Goal: Information Seeking & Learning: Learn about a topic

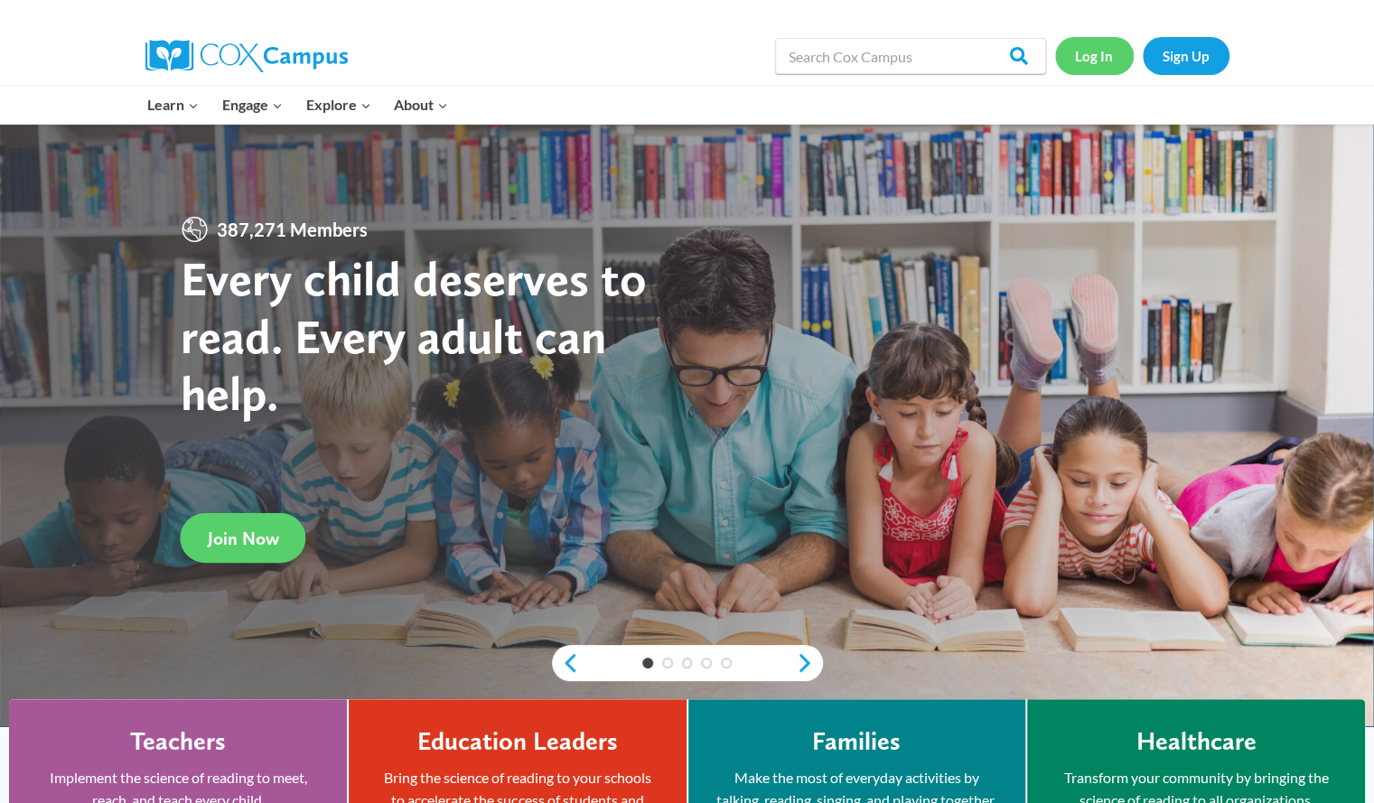
click at [1112, 50] on link "Log In" at bounding box center [1094, 55] width 79 height 37
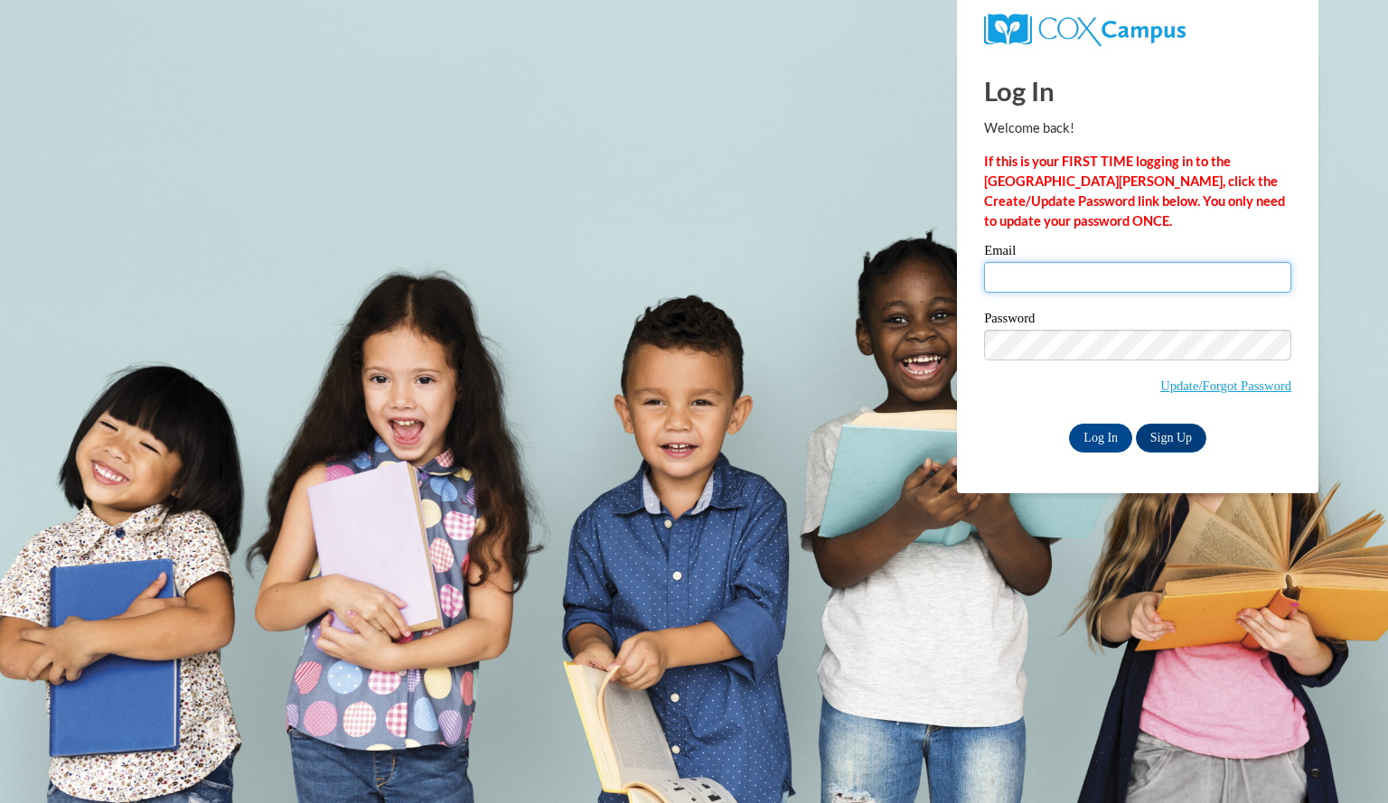
click at [1041, 275] on input "Email" at bounding box center [1137, 277] width 307 height 31
type input "davislauren@aasd.k12.wi.us"
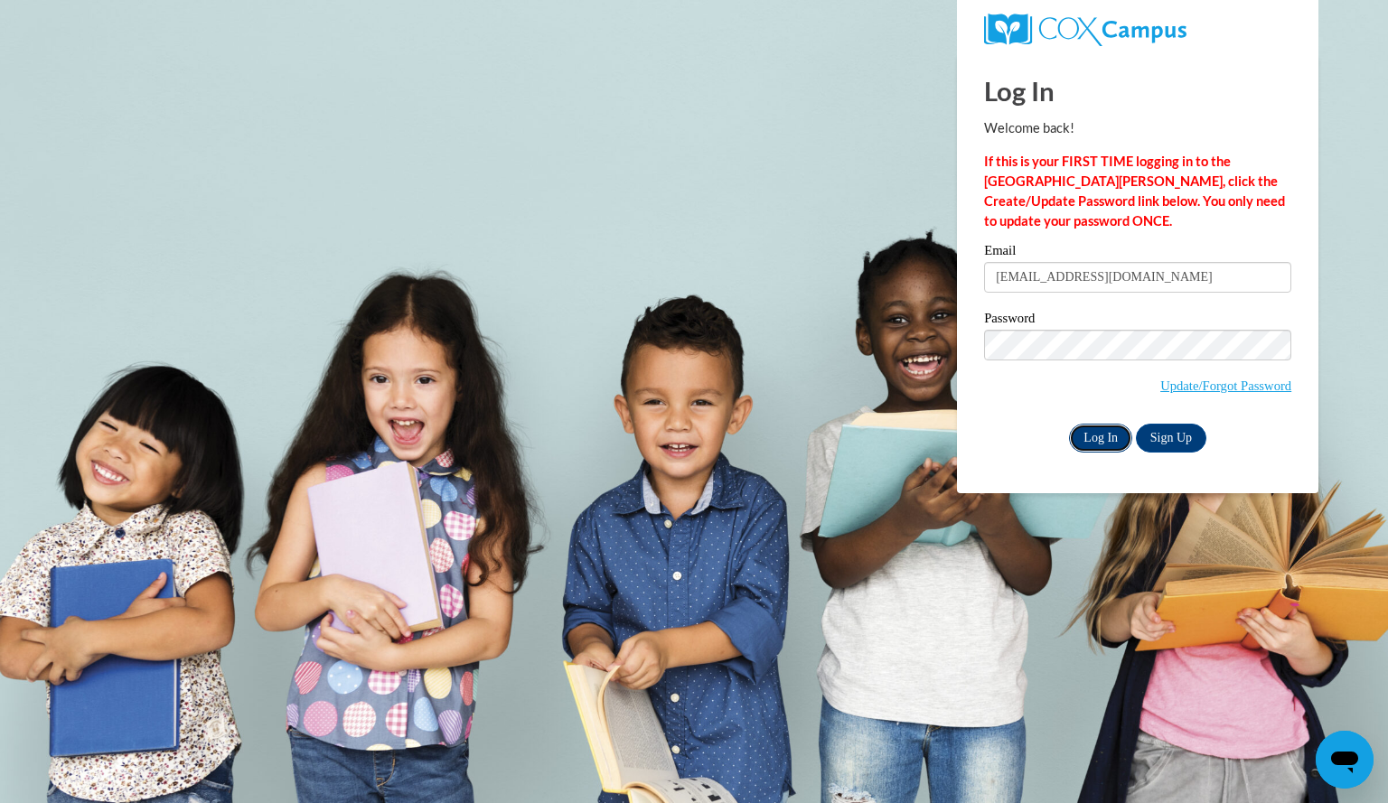
click at [1099, 444] on input "Log In" at bounding box center [1100, 438] width 63 height 29
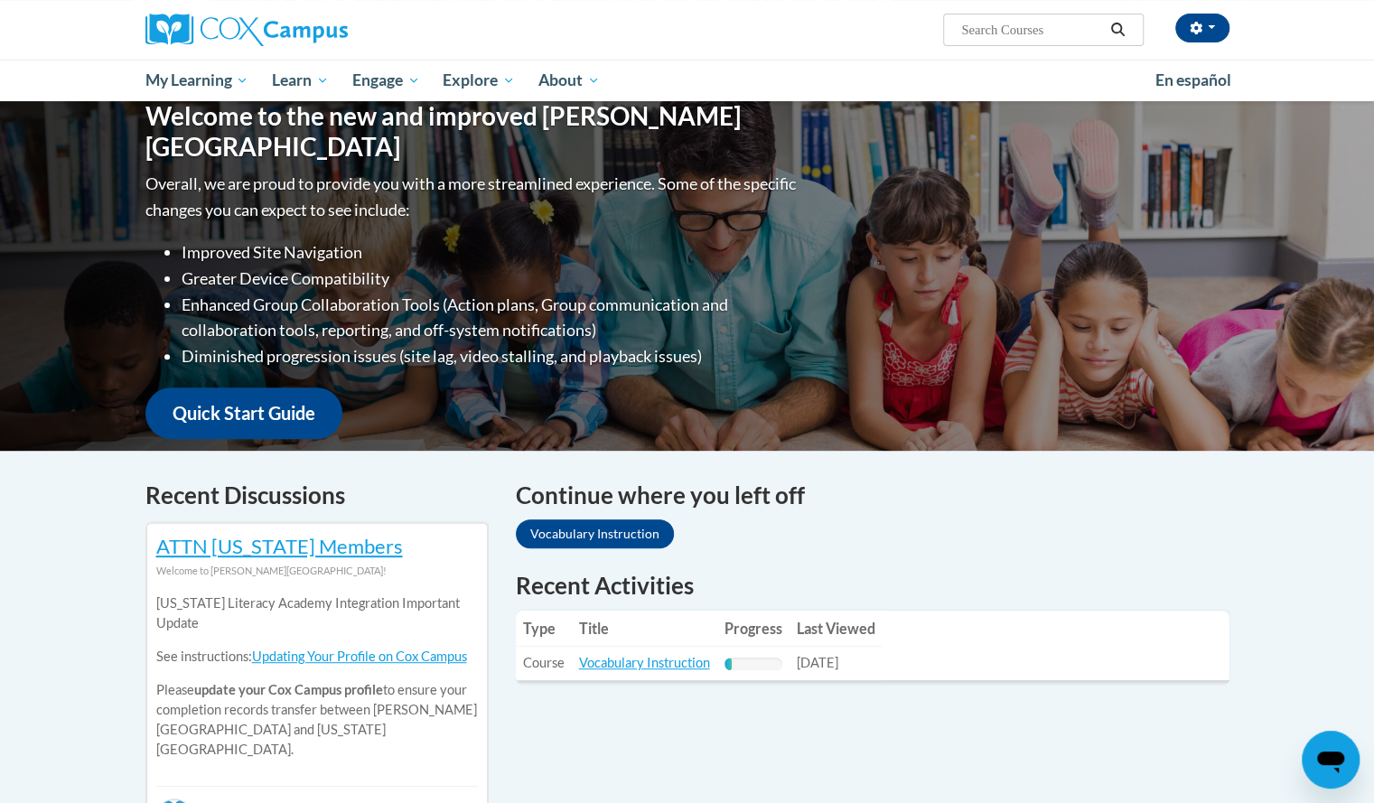
scroll to position [183, 0]
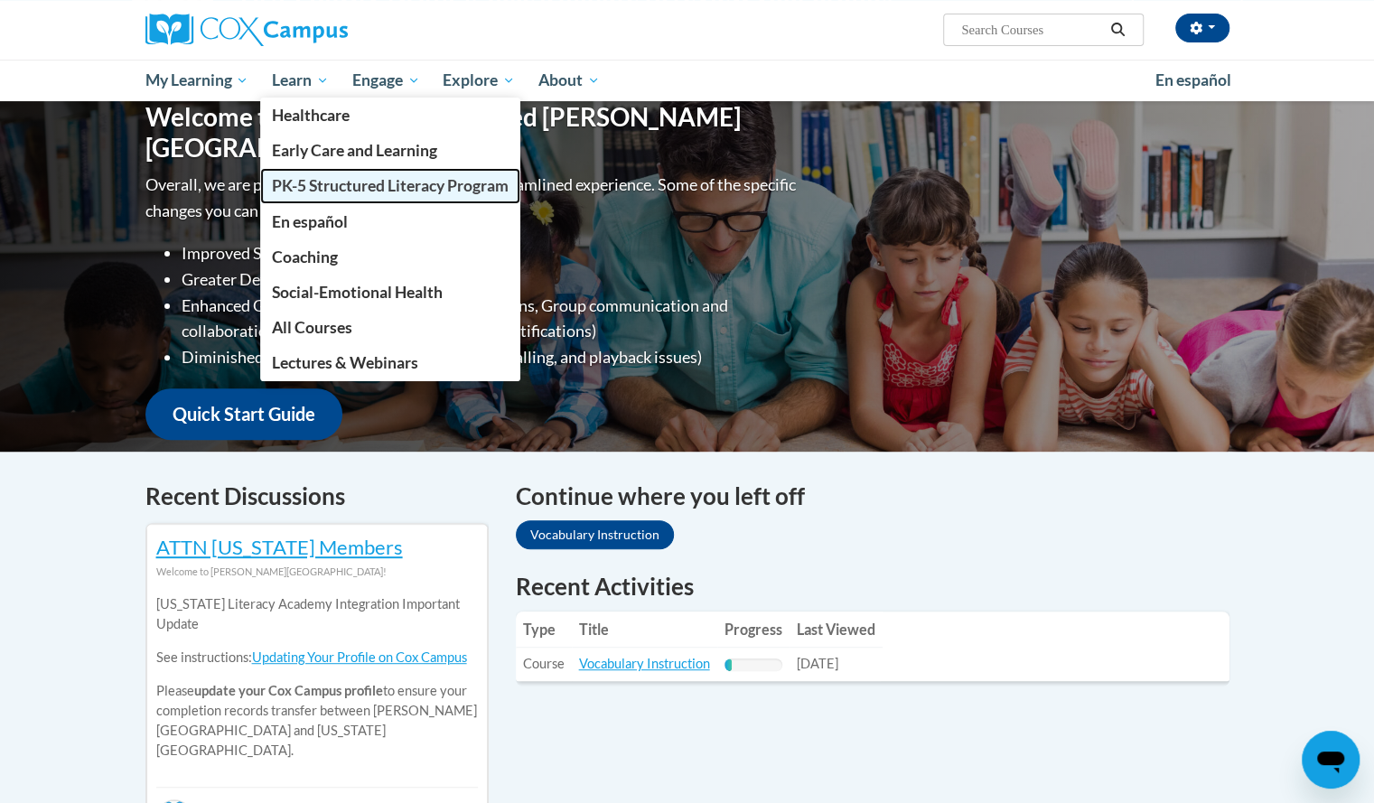
click at [378, 185] on span "PK-5 Structured Literacy Program" at bounding box center [390, 185] width 237 height 19
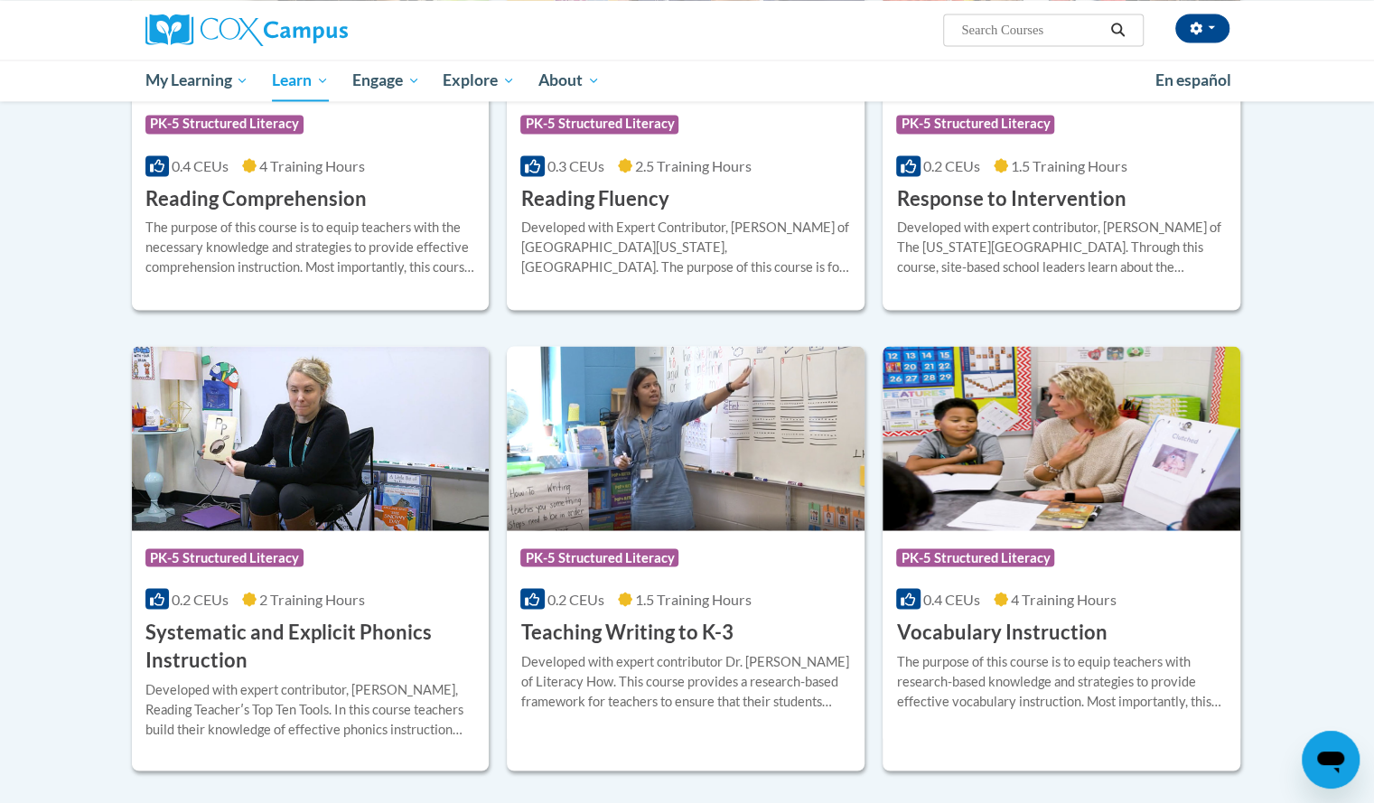
scroll to position [1709, 0]
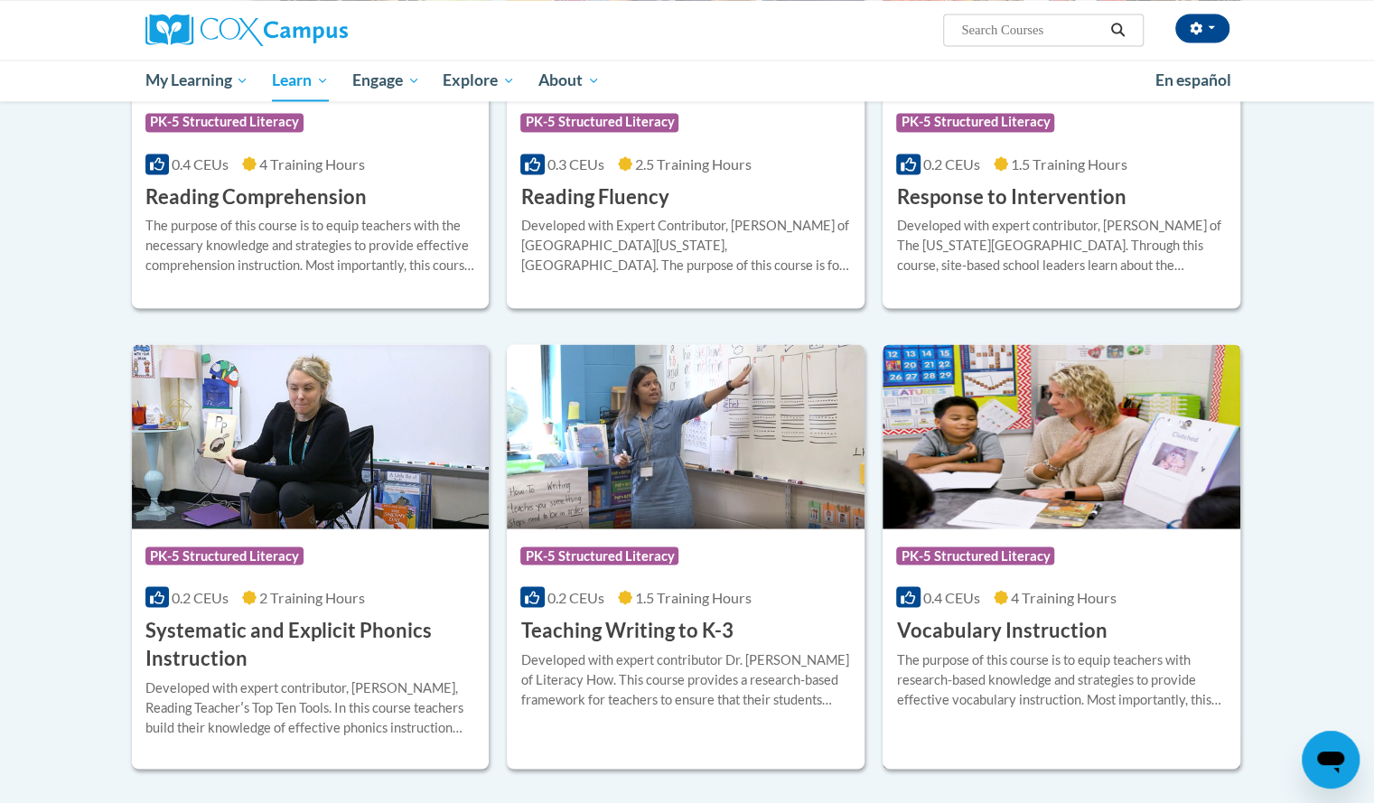
click at [931, 626] on h3 "Vocabulary Instruction" at bounding box center [1001, 630] width 211 height 28
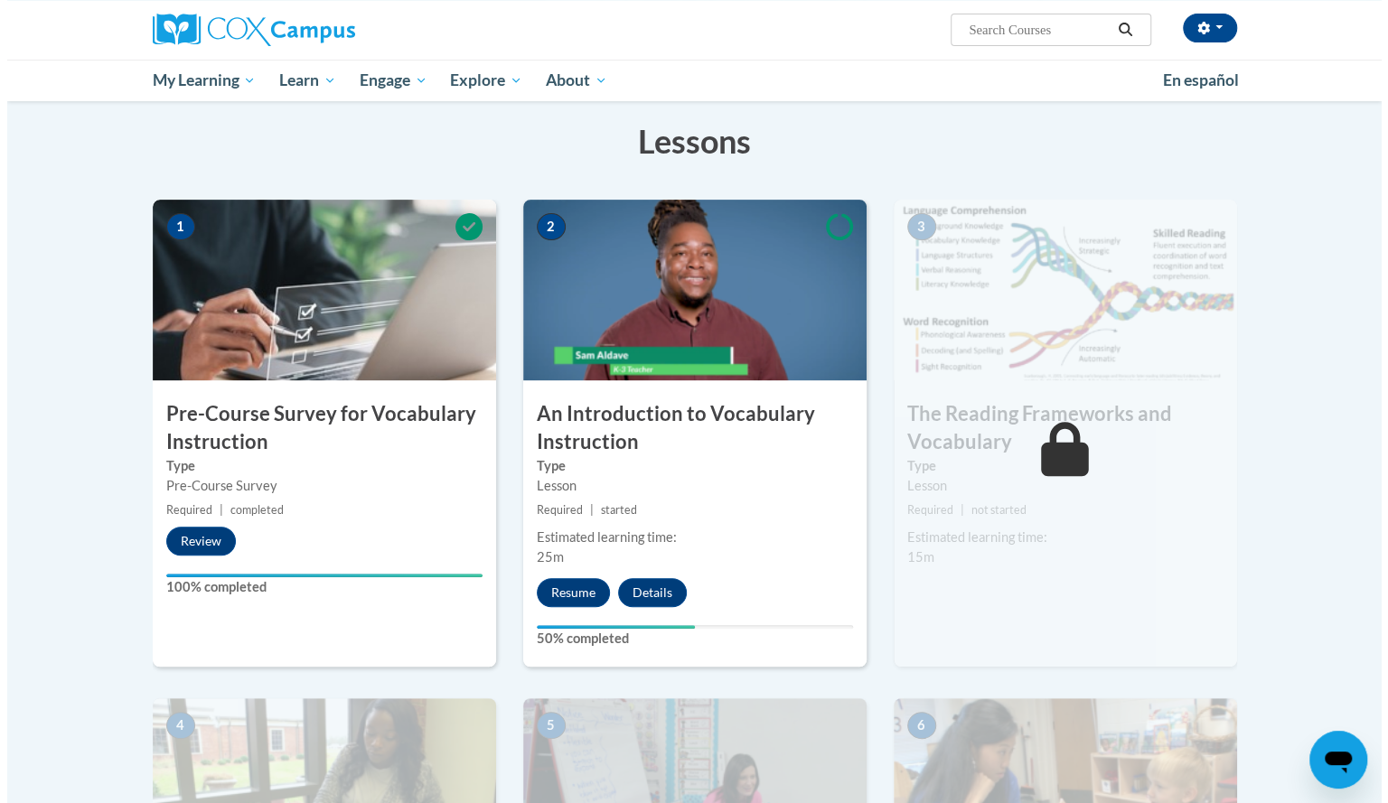
scroll to position [273, 0]
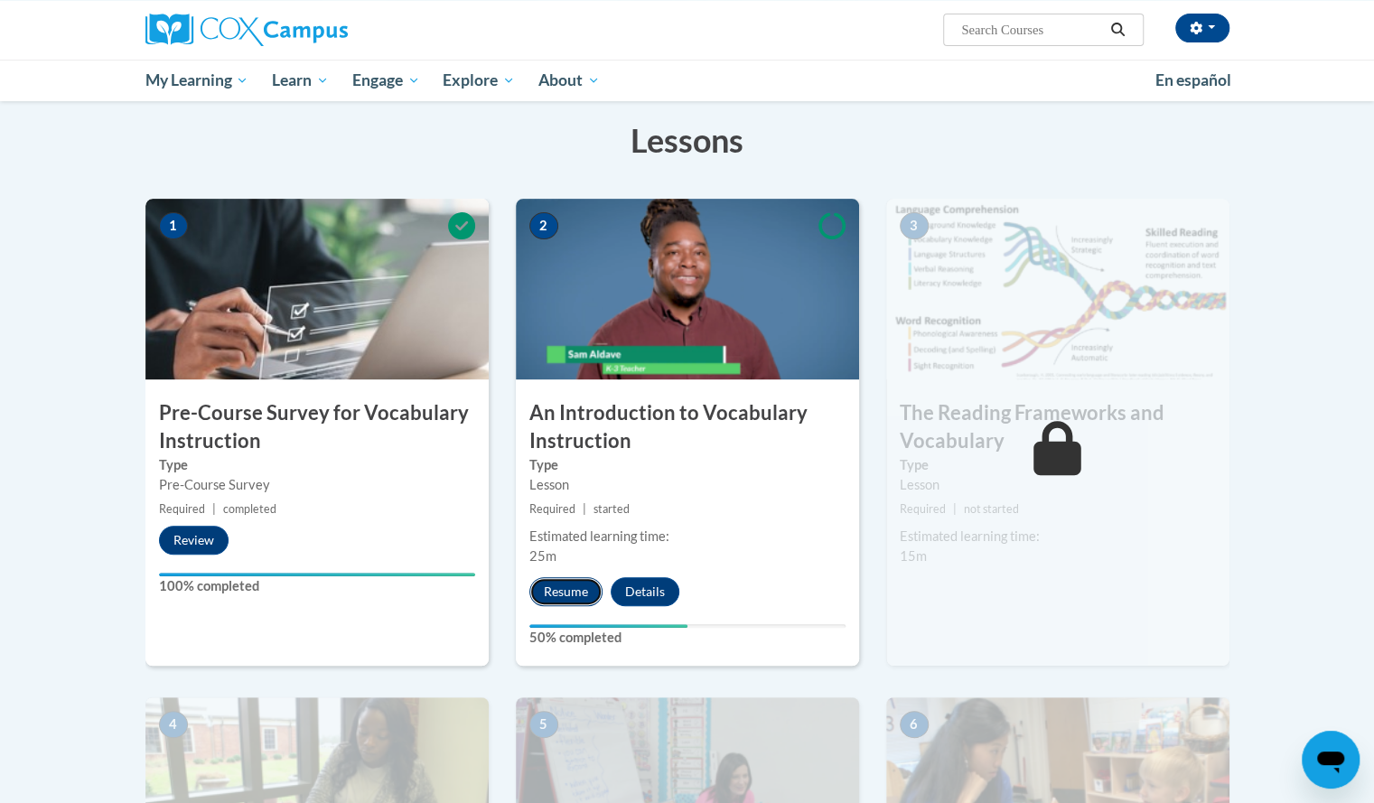
click at [567, 586] on button "Resume" at bounding box center [566, 591] width 73 height 29
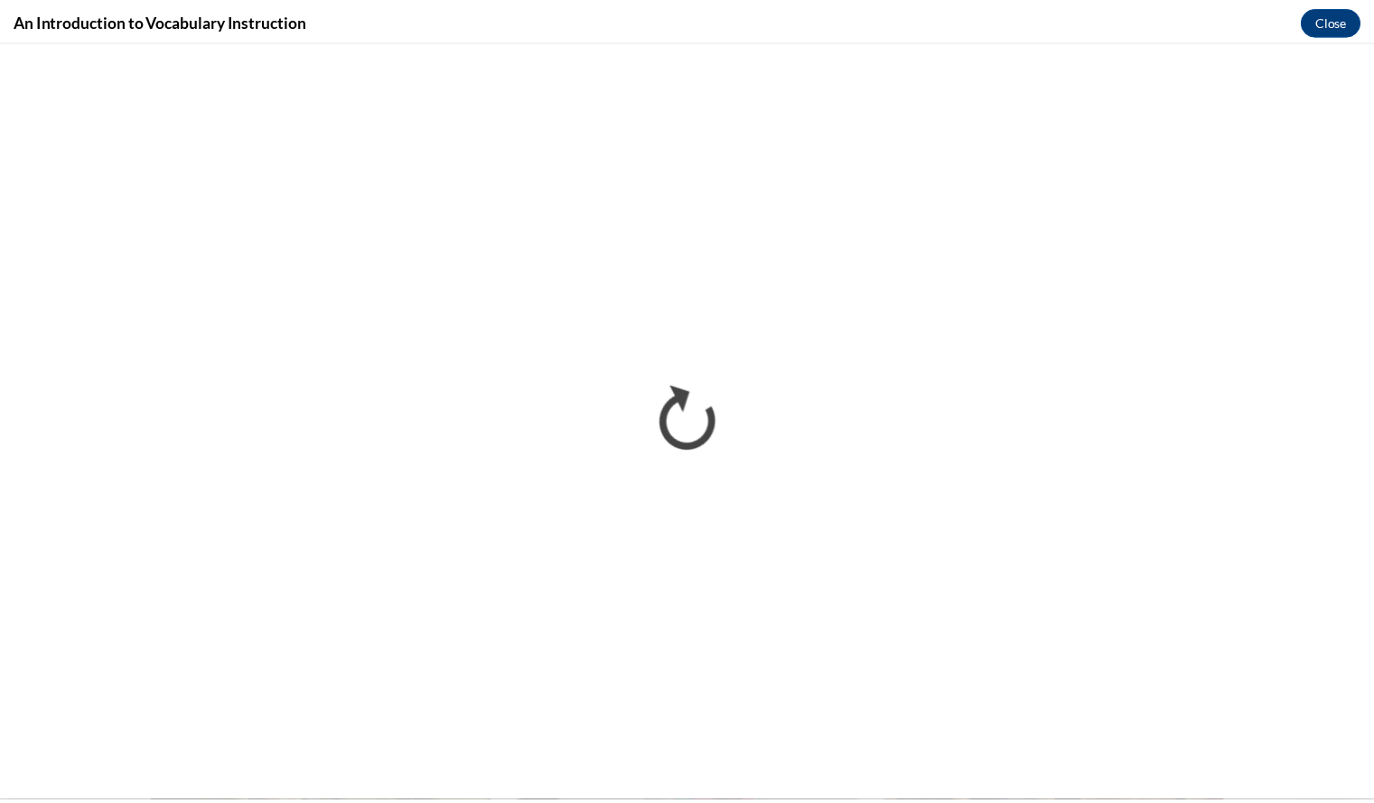
scroll to position [0, 0]
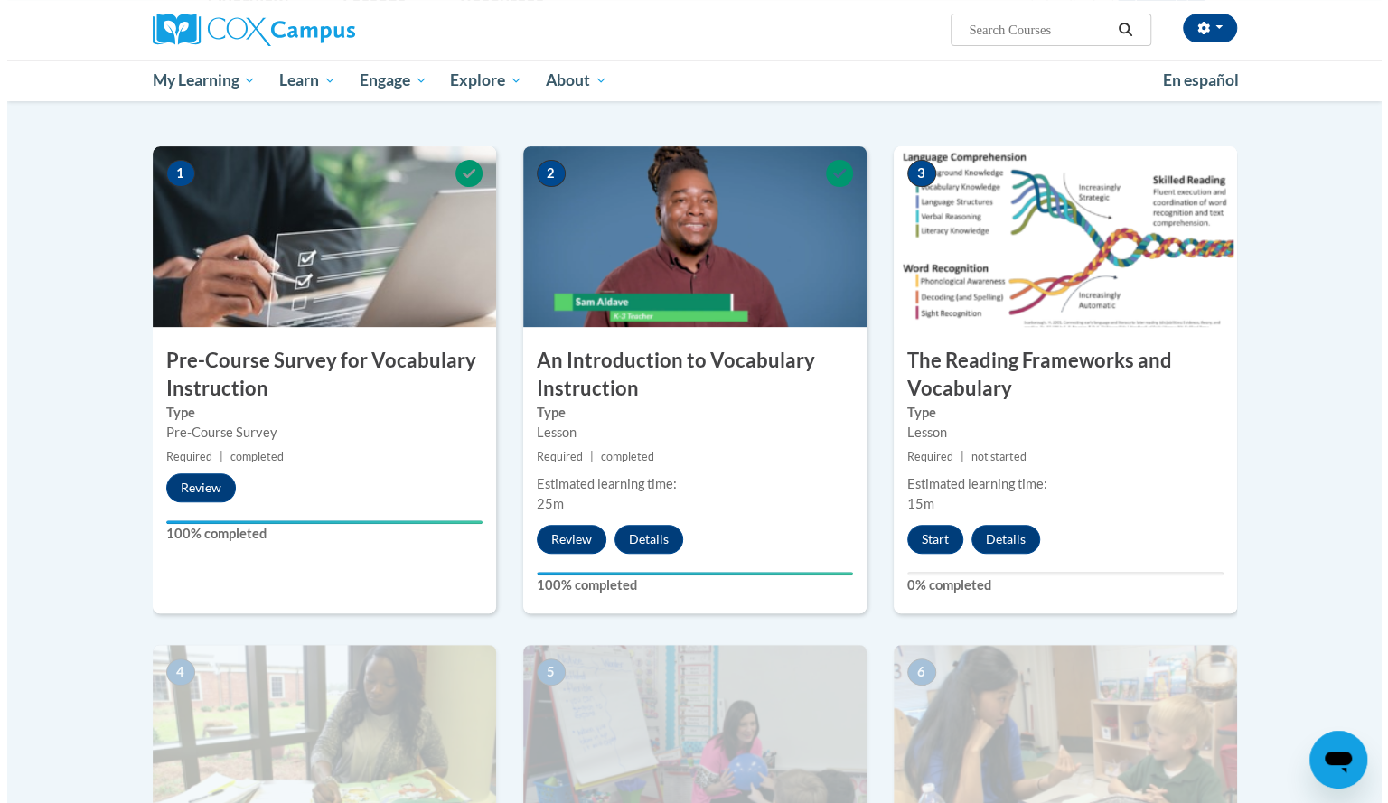
scroll to position [324, 0]
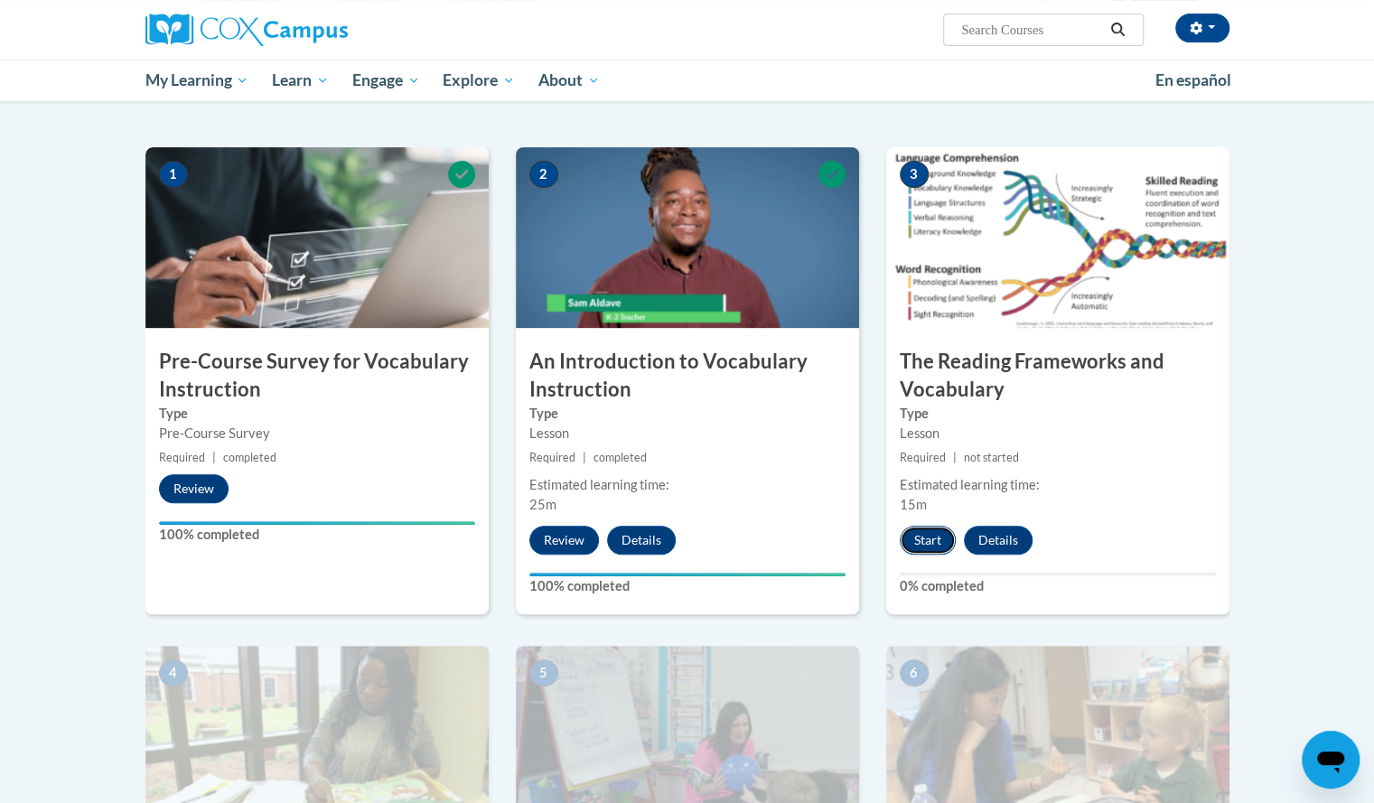
click at [924, 544] on button "Start" at bounding box center [928, 540] width 56 height 29
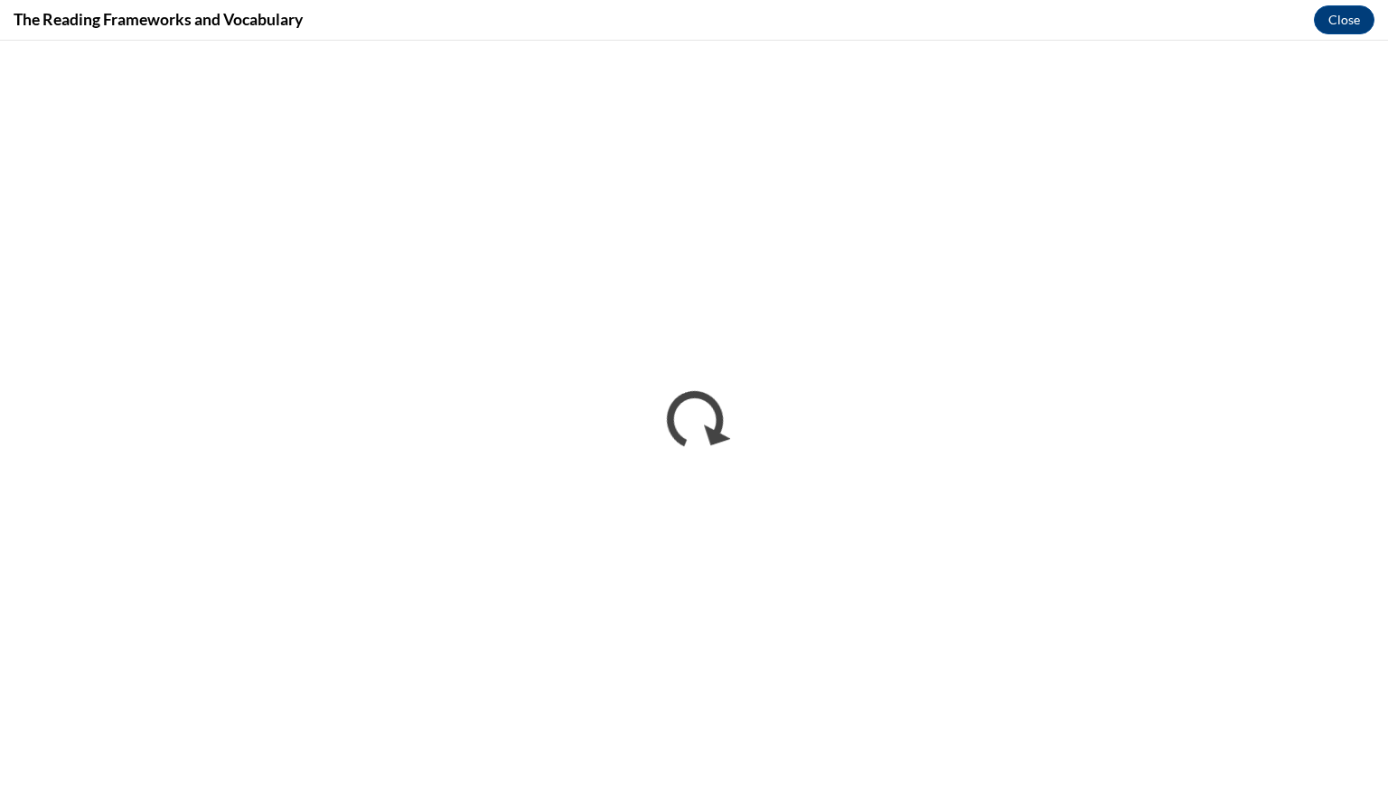
scroll to position [0, 0]
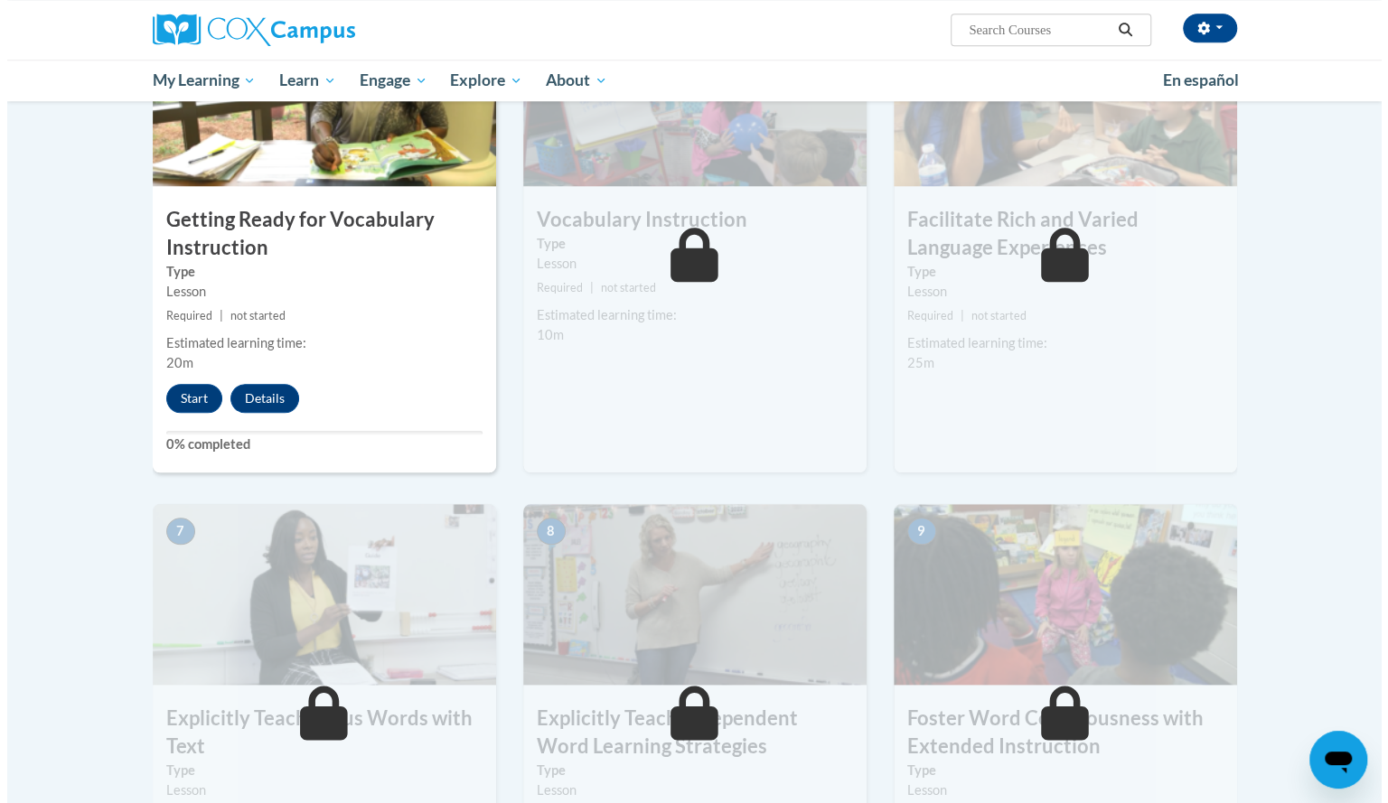
scroll to position [964, 0]
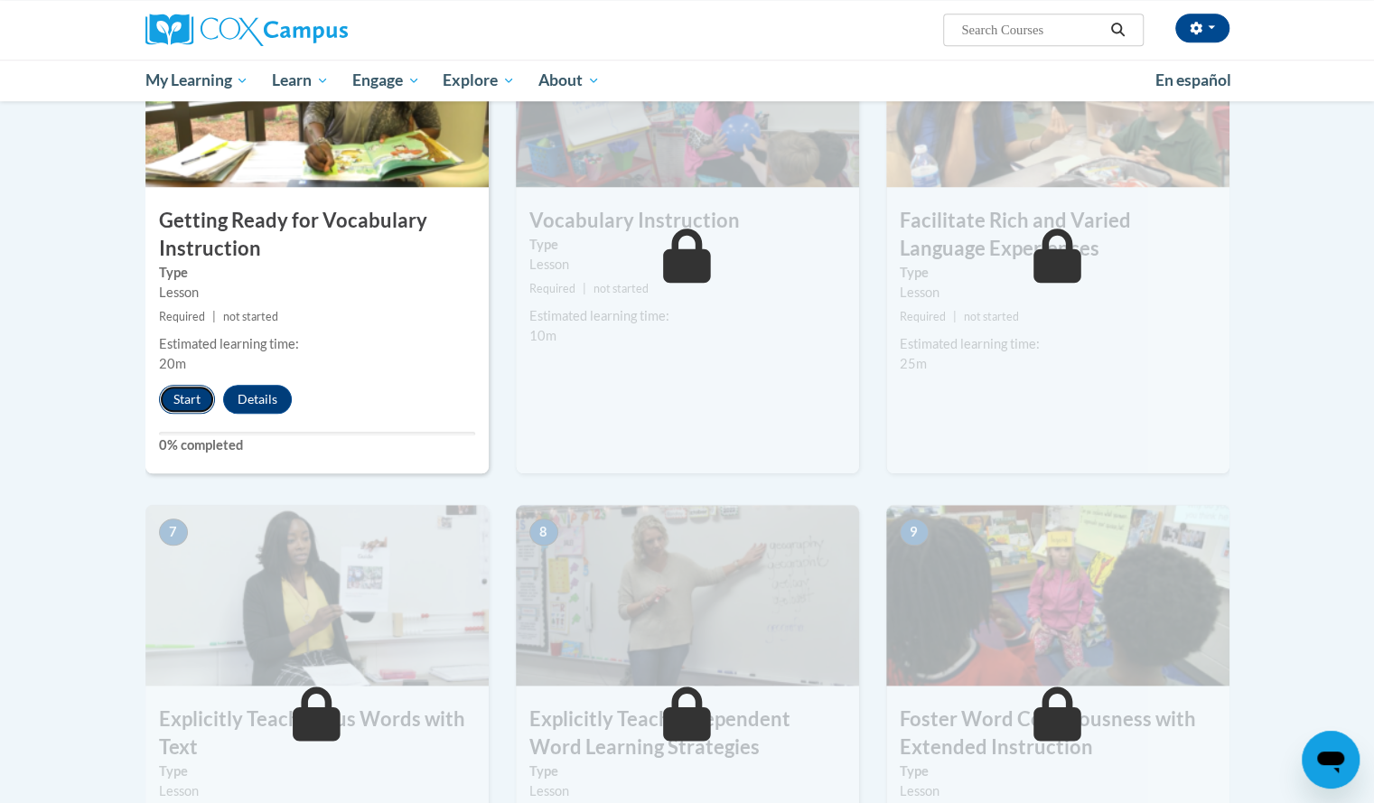
click at [185, 390] on button "Start" at bounding box center [187, 399] width 56 height 29
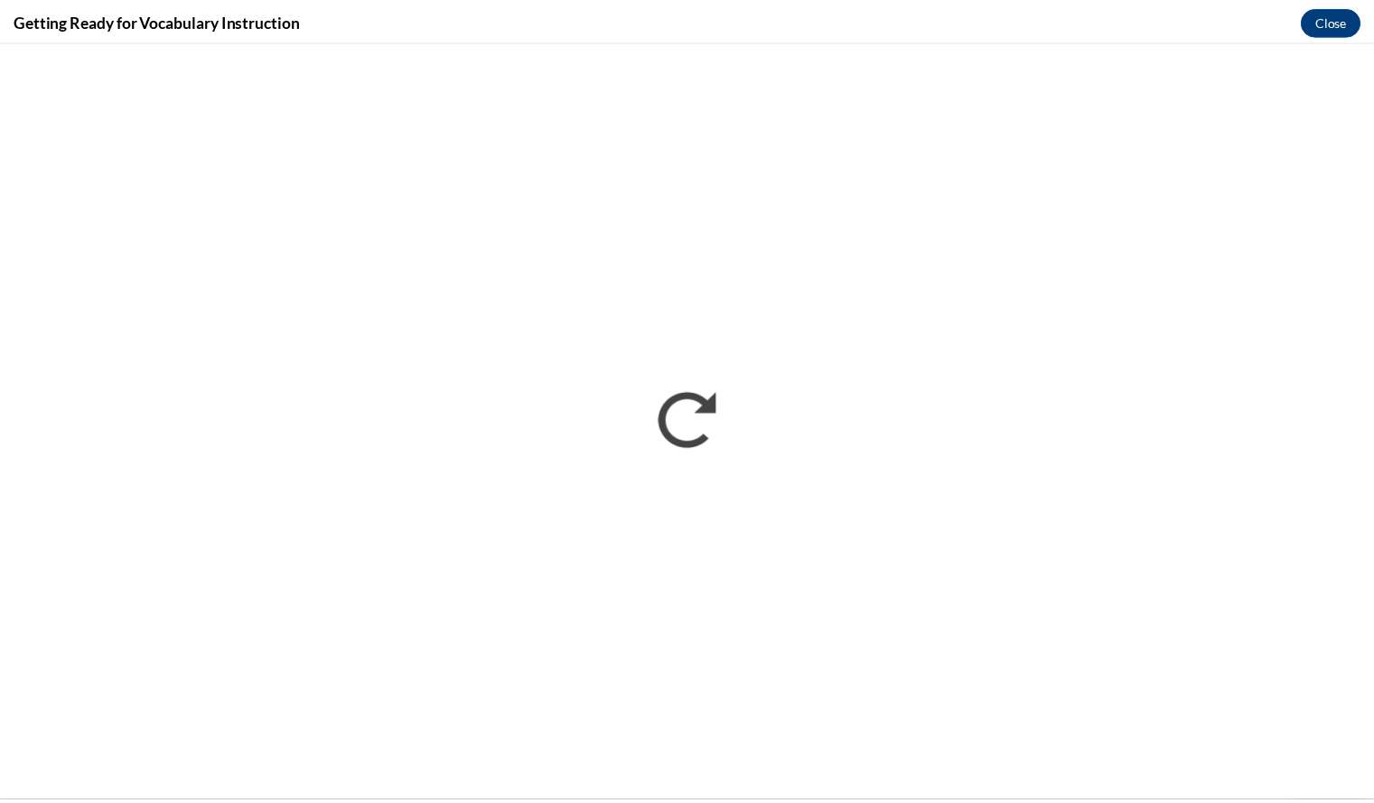
scroll to position [0, 0]
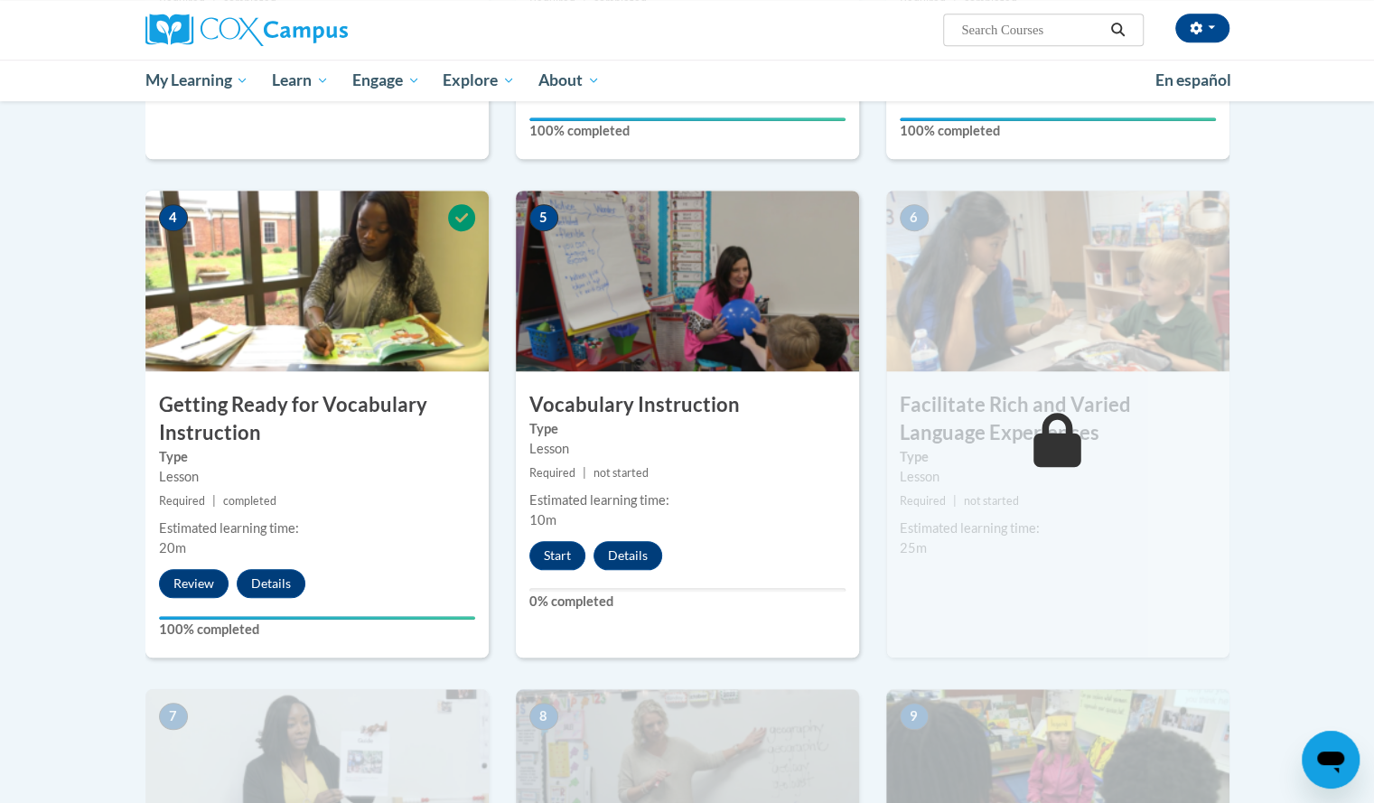
scroll to position [781, 0]
